Goal: Task Accomplishment & Management: Use online tool/utility

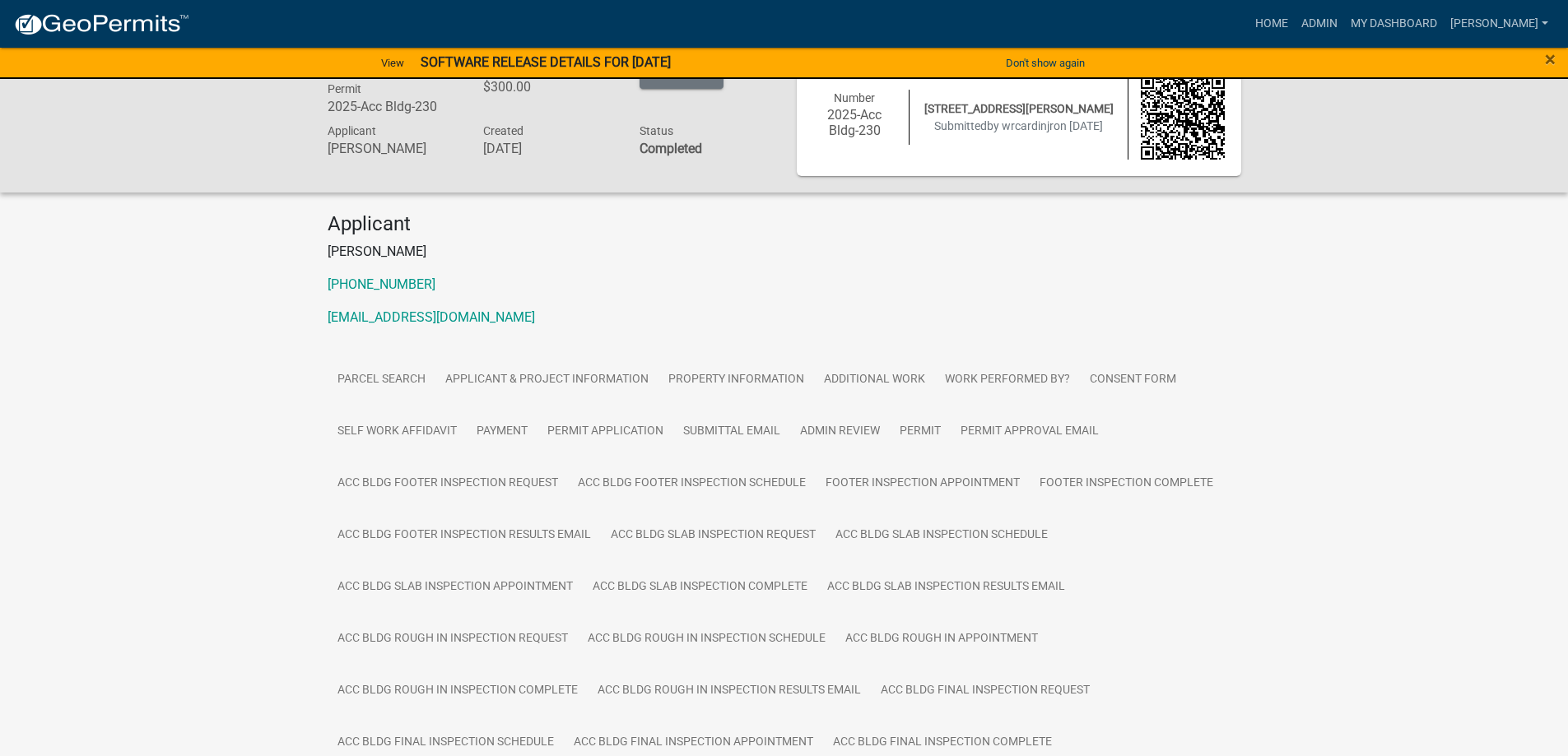
scroll to position [14, 0]
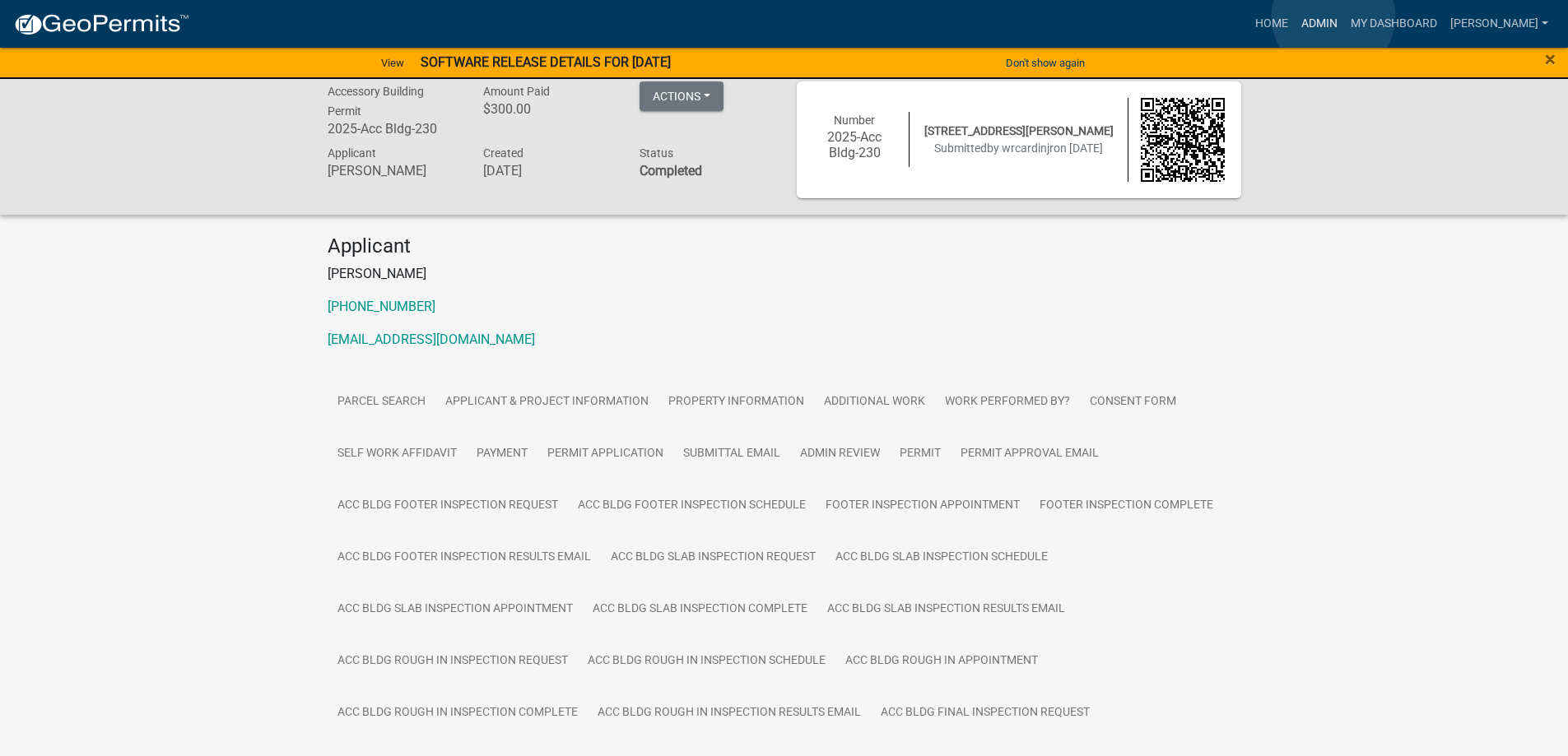
click at [1334, 17] on link "Admin" at bounding box center [1319, 24] width 49 height 32
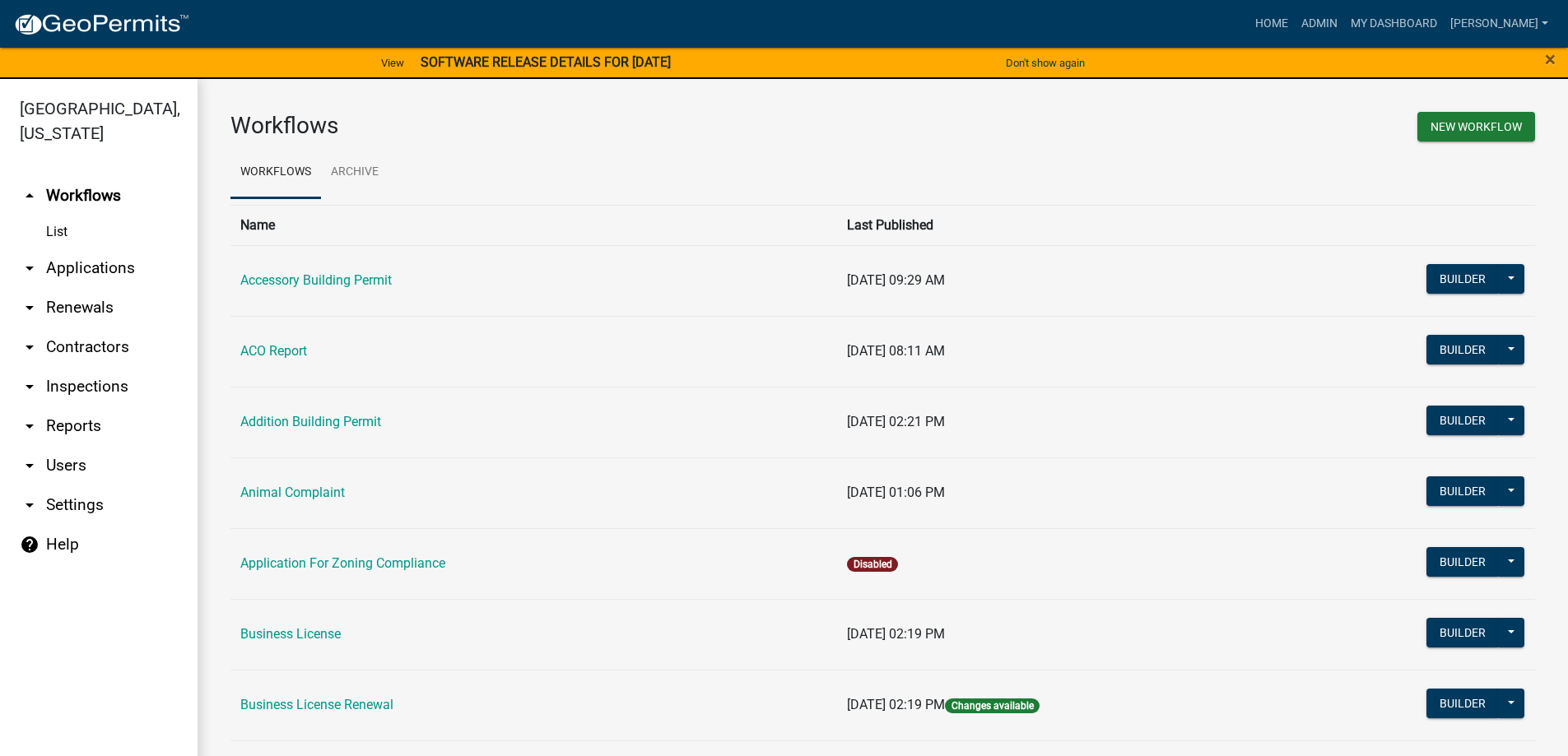
click at [66, 266] on link "arrow_drop_down Applications" at bounding box center [98, 268] width 198 height 40
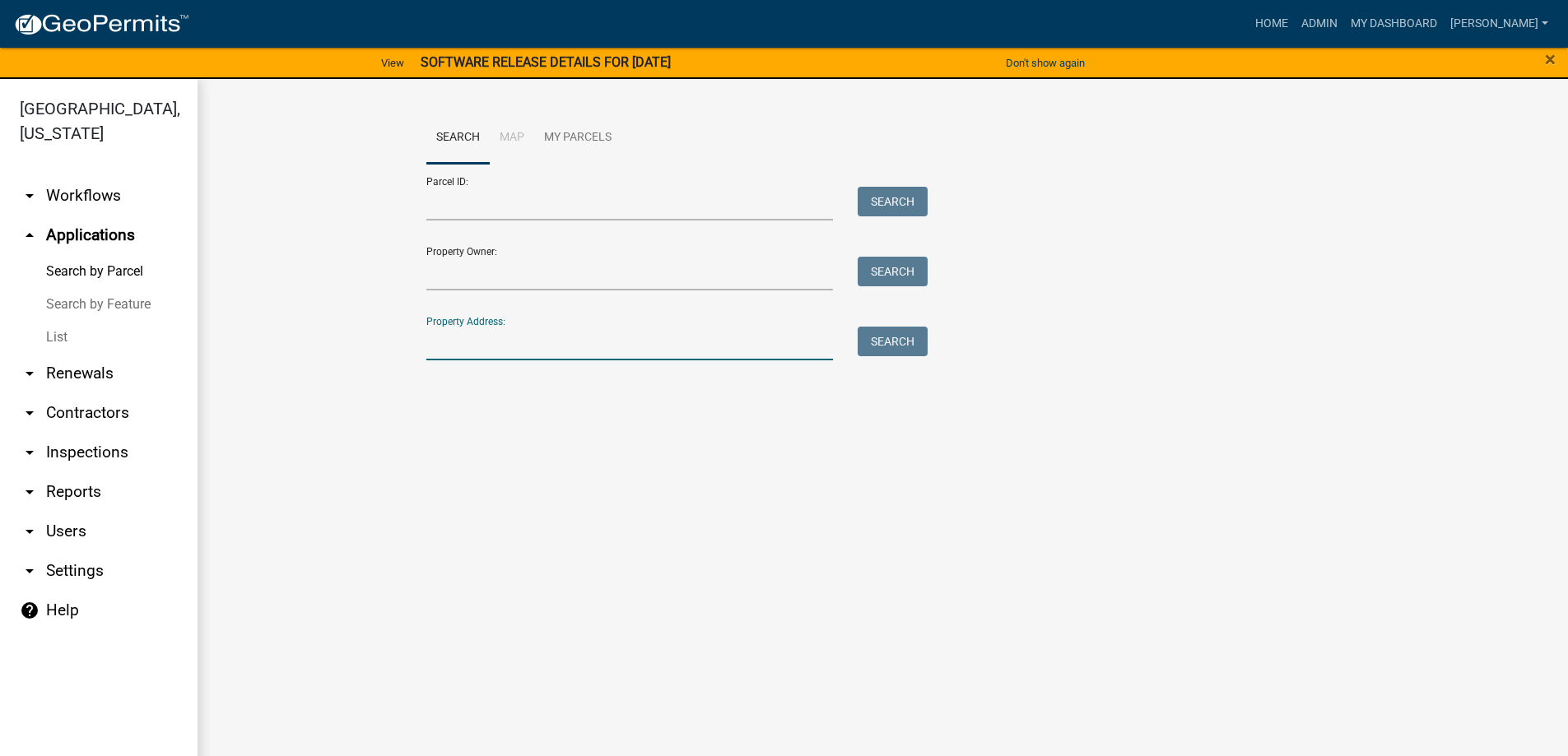
click at [474, 337] on input "Property Address:" at bounding box center [630, 344] width 408 height 33
type input "cart"
drag, startPoint x: 543, startPoint y: 345, endPoint x: 367, endPoint y: 338, distance: 176.1
click at [367, 338] on wm-workflow-application-search-view "Search Map My Parcels Parcel ID: Search Property Owner: Search Property Address…" at bounding box center [882, 244] width 1305 height 264
click at [455, 281] on input "Property Owner:" at bounding box center [630, 274] width 408 height 33
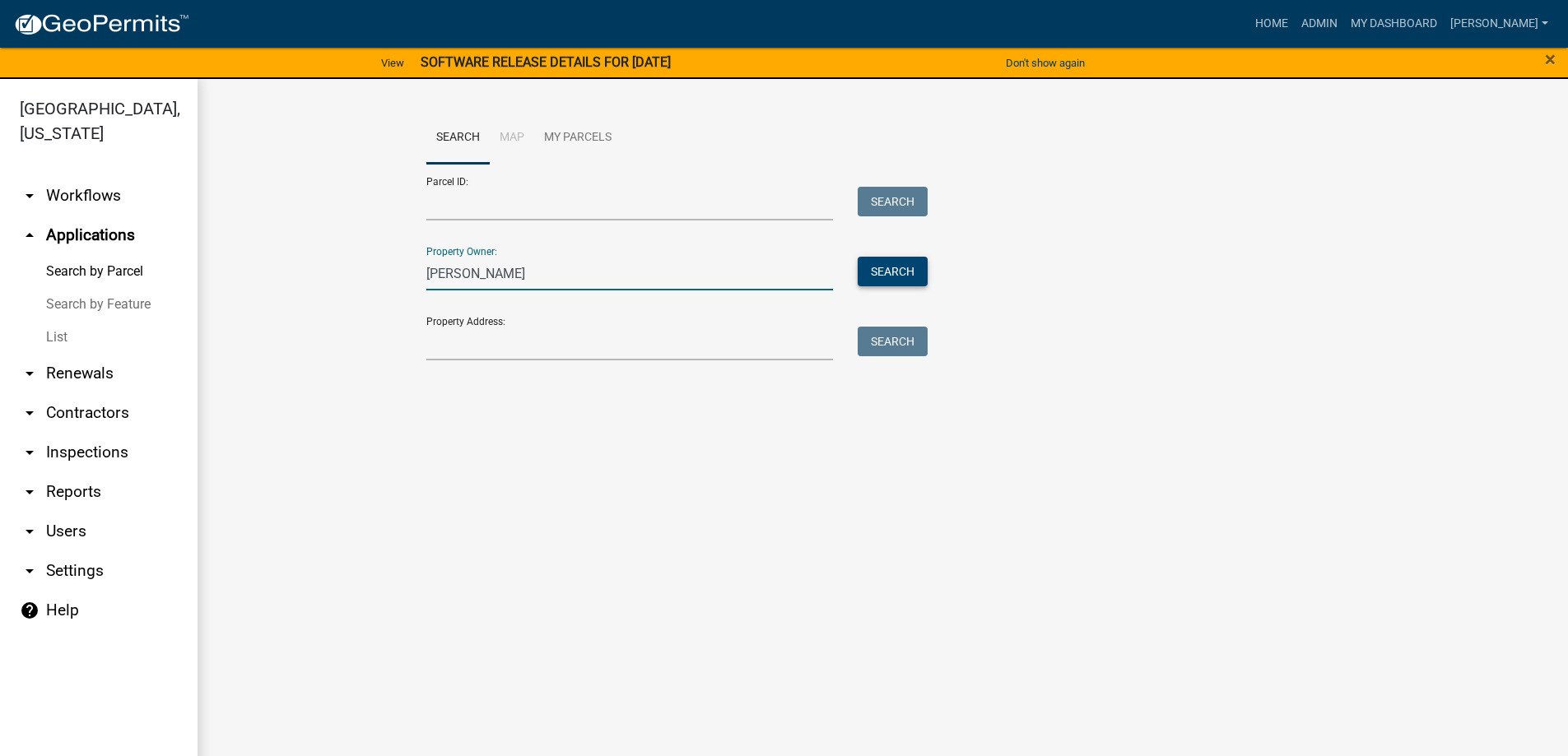
type input "[PERSON_NAME]"
click at [915, 269] on button "Search" at bounding box center [892, 272] width 70 height 30
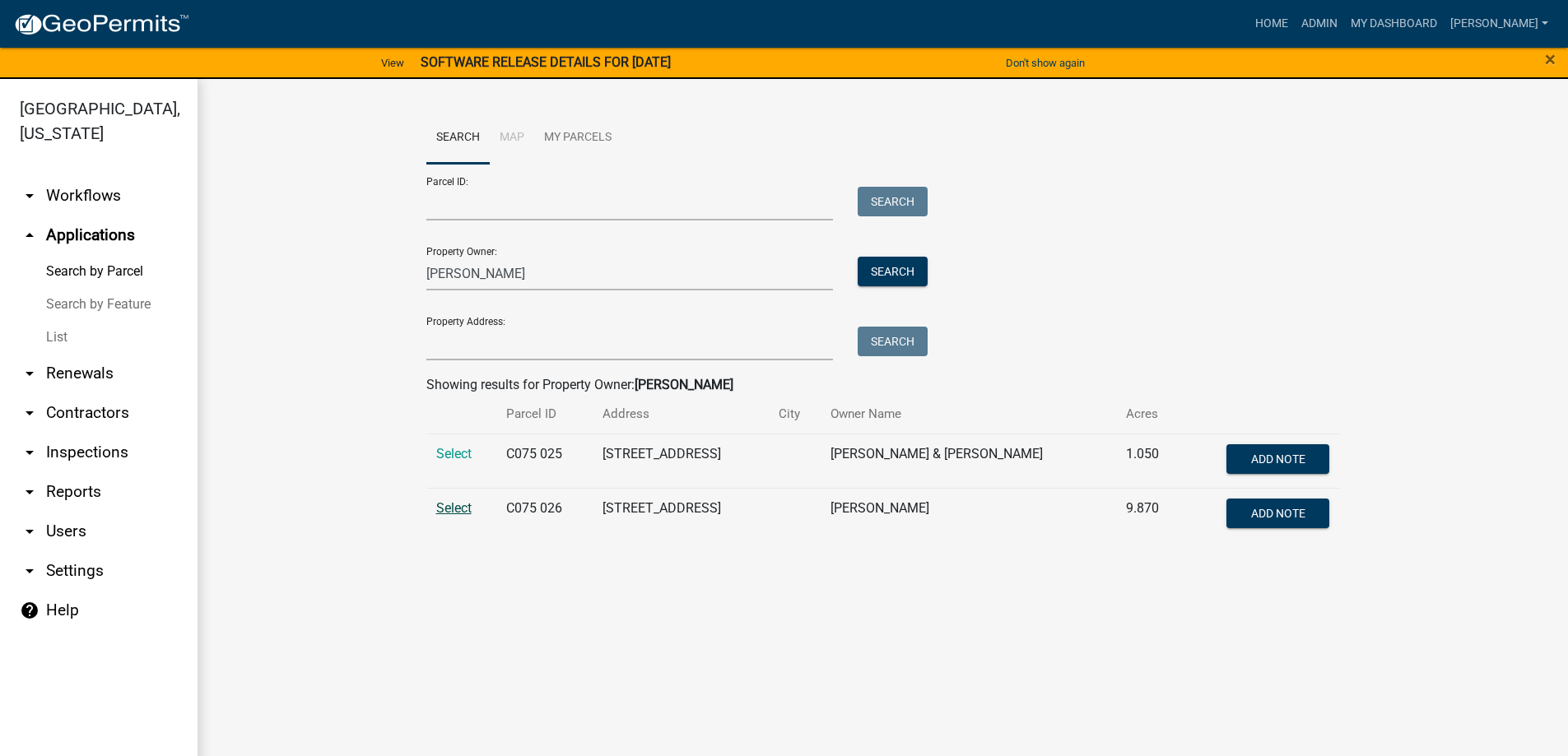
click at [461, 507] on span "Select" at bounding box center [454, 508] width 35 height 16
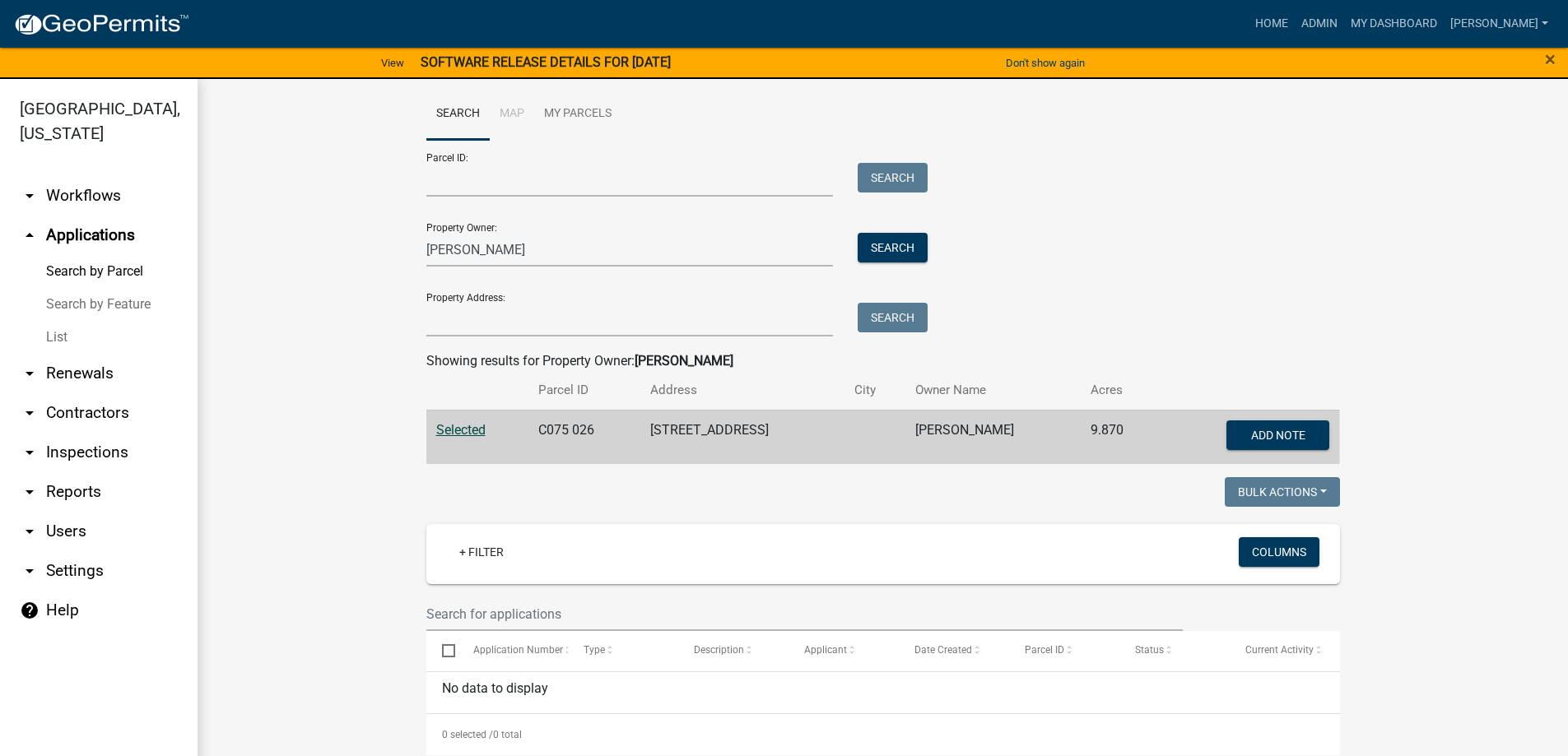
scroll to position [36, 0]
